Goal: Browse casually

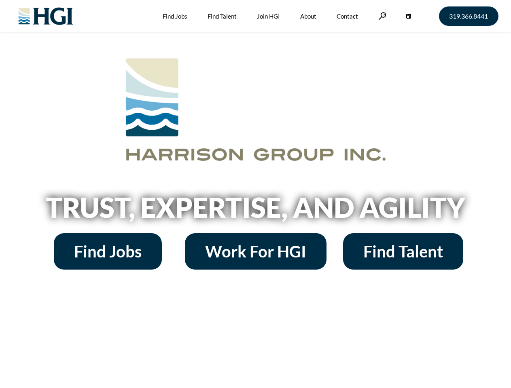
click at [255, 194] on h2 "Trust, Expertise, and Agility" at bounding box center [255, 208] width 461 height 28
click at [381, 16] on link at bounding box center [382, 16] width 8 height 8
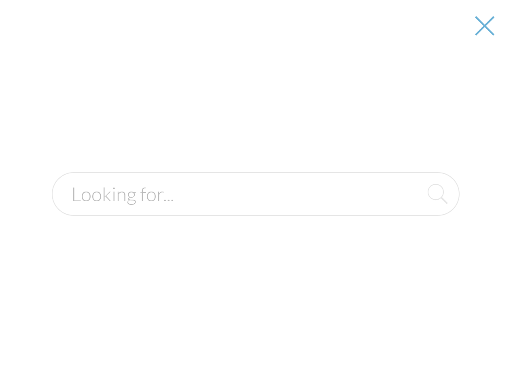
click at [255, 210] on h2 "Trust, Expertise, and Agility" at bounding box center [255, 208] width 461 height 28
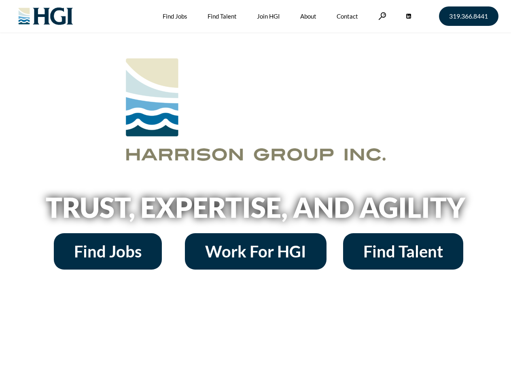
click at [255, 194] on h2 "Trust, Expertise, and Agility" at bounding box center [255, 208] width 461 height 28
click at [381, 16] on link at bounding box center [382, 16] width 8 height 8
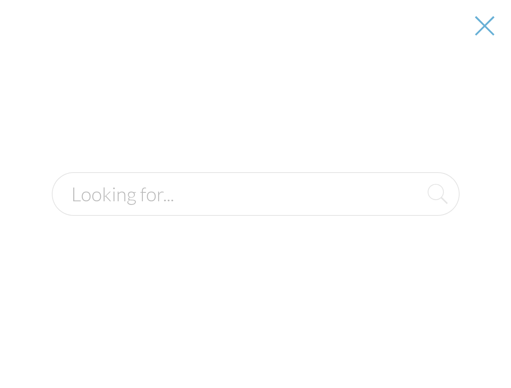
click at [255, 210] on h2 "Trust, Expertise, and Agility" at bounding box center [255, 208] width 461 height 28
